Goal: Task Accomplishment & Management: Complete application form

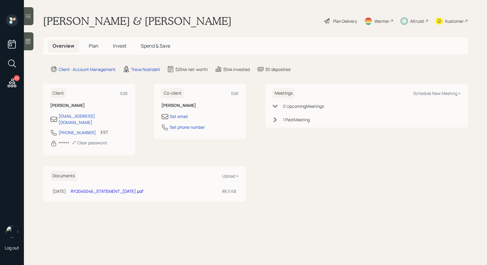
click at [95, 47] on span "Plan" at bounding box center [94, 45] width 10 height 7
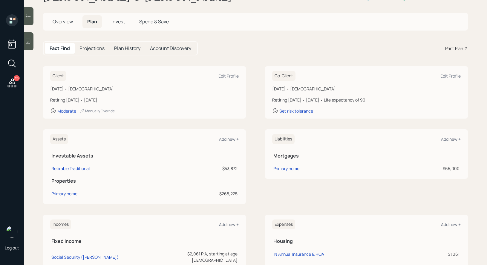
scroll to position [32, 0]
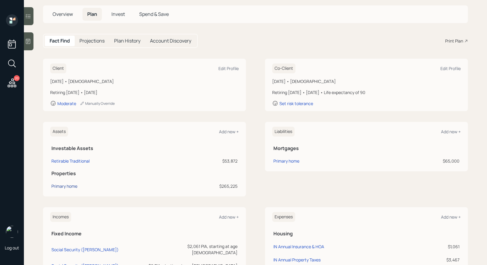
click at [64, 185] on div "Primary home" at bounding box center [64, 186] width 26 height 6
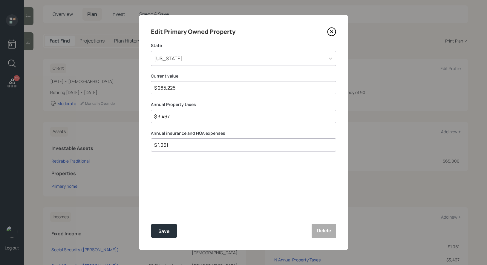
click at [172, 149] on div "$ 1,061" at bounding box center [243, 144] width 185 height 13
click at [172, 148] on input "$ 1,061" at bounding box center [241, 144] width 175 height 7
type input "$ 3,000"
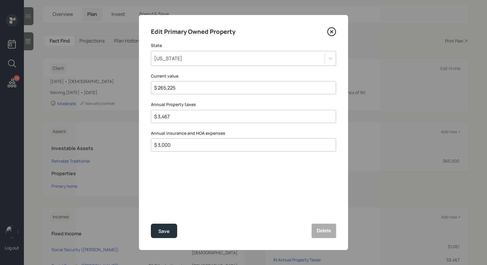
click at [176, 117] on input "$ 3,467" at bounding box center [241, 116] width 175 height 7
type input "$ 1,400"
click at [169, 235] on div "Save" at bounding box center [163, 231] width 11 height 8
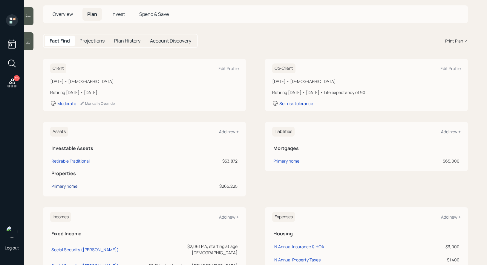
click at [72, 186] on div "Primary home" at bounding box center [64, 186] width 26 height 6
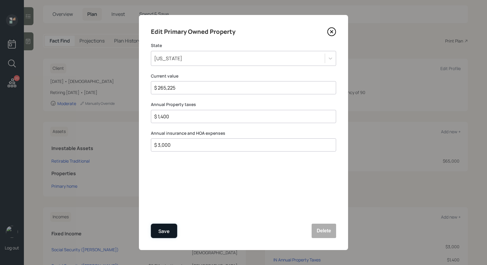
click at [164, 229] on div "Save" at bounding box center [163, 231] width 11 height 8
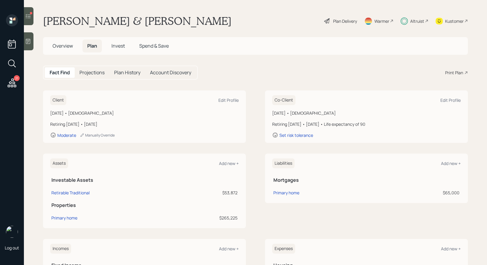
click at [29, 16] on icon at bounding box center [28, 16] width 5 height 4
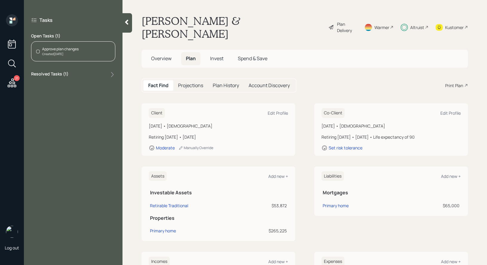
click at [87, 52] on div "Approve plan changes Created Today" at bounding box center [73, 51] width 84 height 20
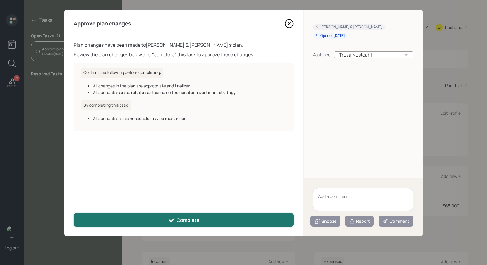
click at [195, 223] on div "Complete" at bounding box center [183, 219] width 31 height 7
